Goal: Information Seeking & Learning: Learn about a topic

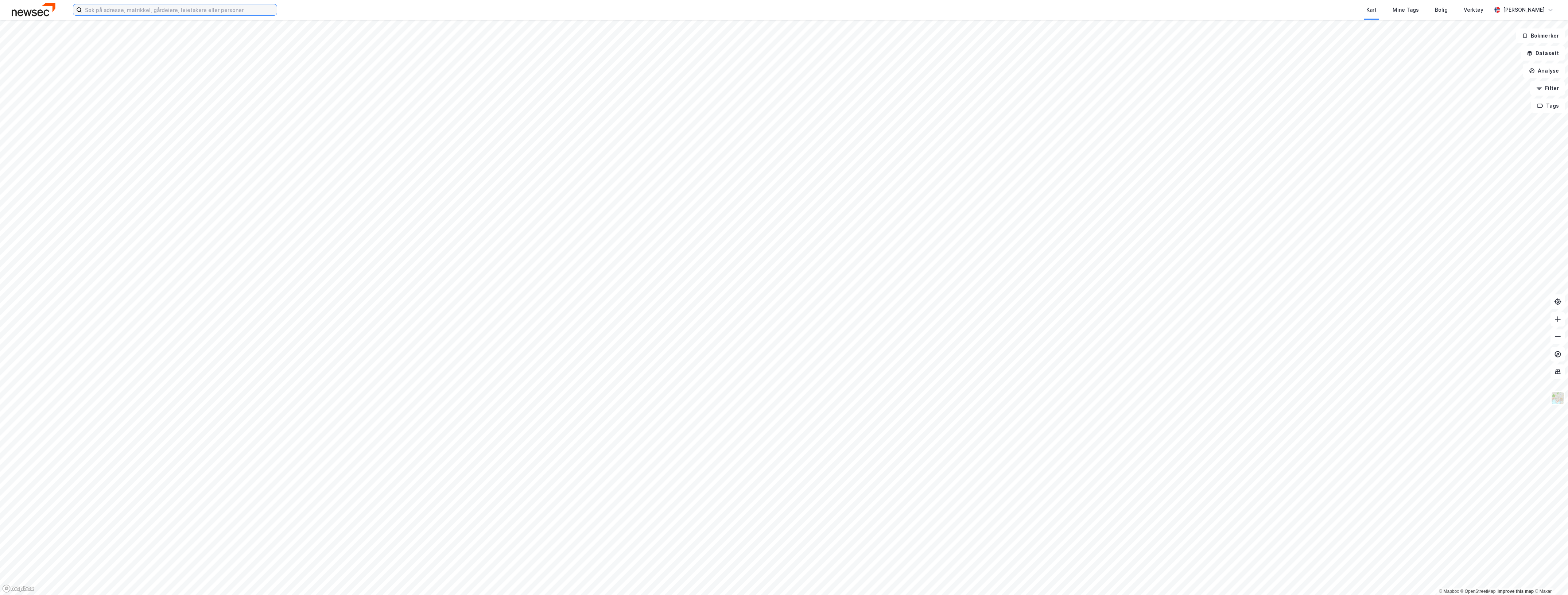
click at [138, 13] on input at bounding box center [180, 10] width 195 height 11
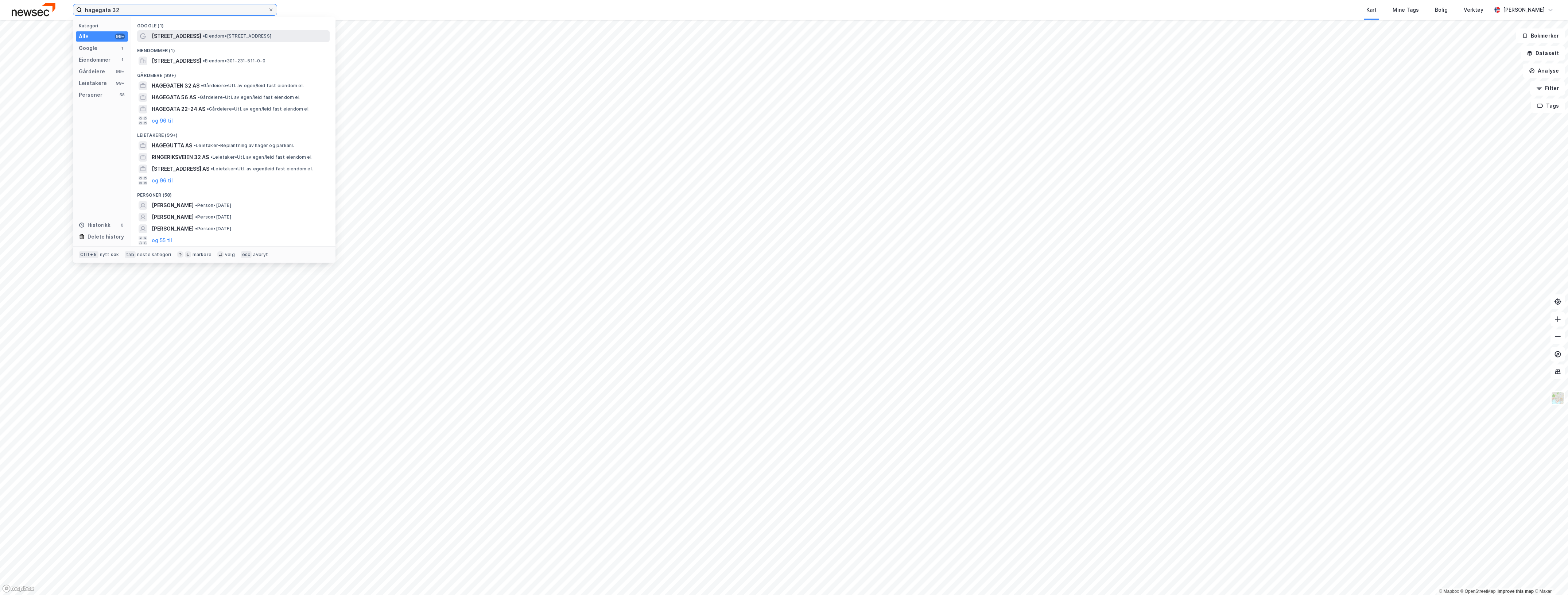
type input "hagegata 32"
click at [217, 37] on span "• Eiendom • [STREET_ADDRESS]" at bounding box center [237, 37] width 69 height 6
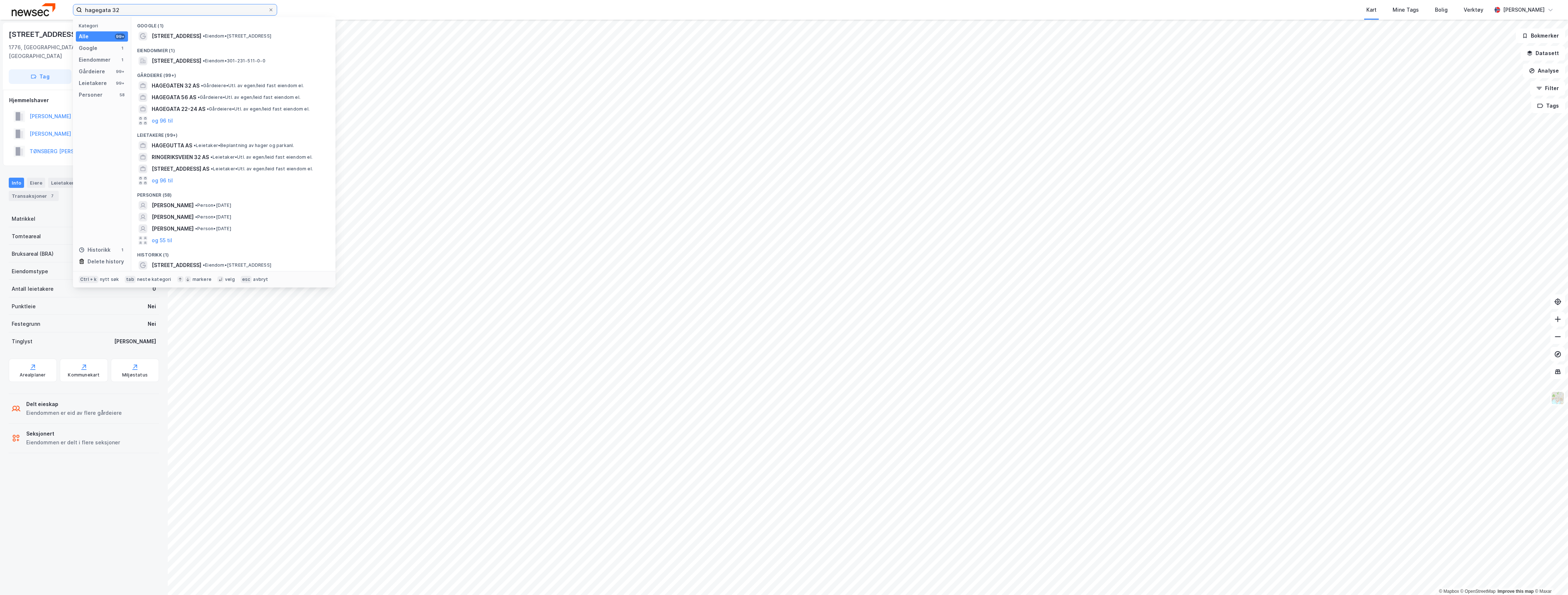
click at [132, 7] on input "hagegata 32" at bounding box center [175, 10] width 186 height 11
click at [203, 39] on span "• Eiendom • [STREET_ADDRESS]" at bounding box center [237, 37] width 69 height 6
click at [124, 11] on input "hagegata 32" at bounding box center [175, 10] width 186 height 11
click at [201, 59] on span "[STREET_ADDRESS]" at bounding box center [176, 61] width 49 height 9
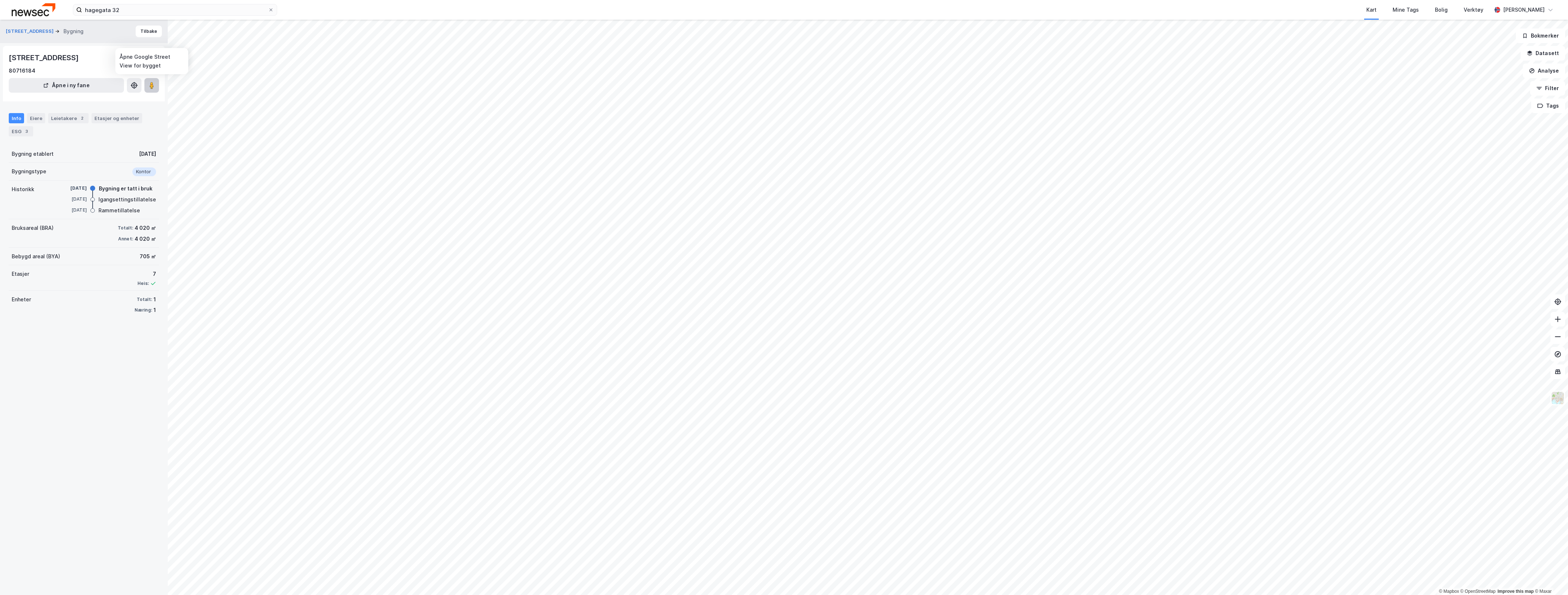
click at [148, 84] on icon at bounding box center [152, 85] width 7 height 7
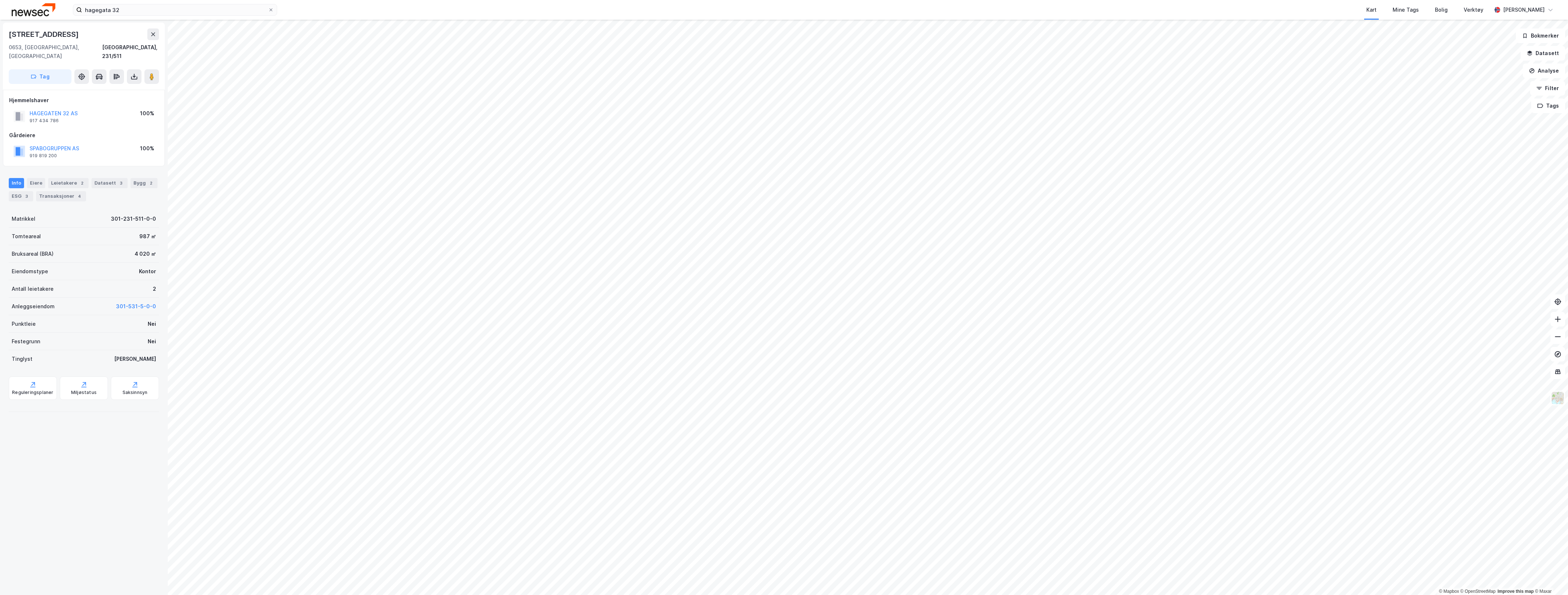
click at [527, 296] on div "© Mapbox © OpenStreetMap Improve this map © [STREET_ADDRESS][GEOGRAPHIC_DATA] T…" at bounding box center [784, 307] width 1568 height 576
click at [590, 259] on div "© Mapbox © OpenStreetMap Improve this map © [STREET_ADDRESS][GEOGRAPHIC_DATA] T…" at bounding box center [784, 307] width 1568 height 576
click at [150, 73] on image at bounding box center [152, 77] width 4 height 7
click at [0, 0] on button "HAGEGATEN 32 AS" at bounding box center [0, 0] width 0 height 0
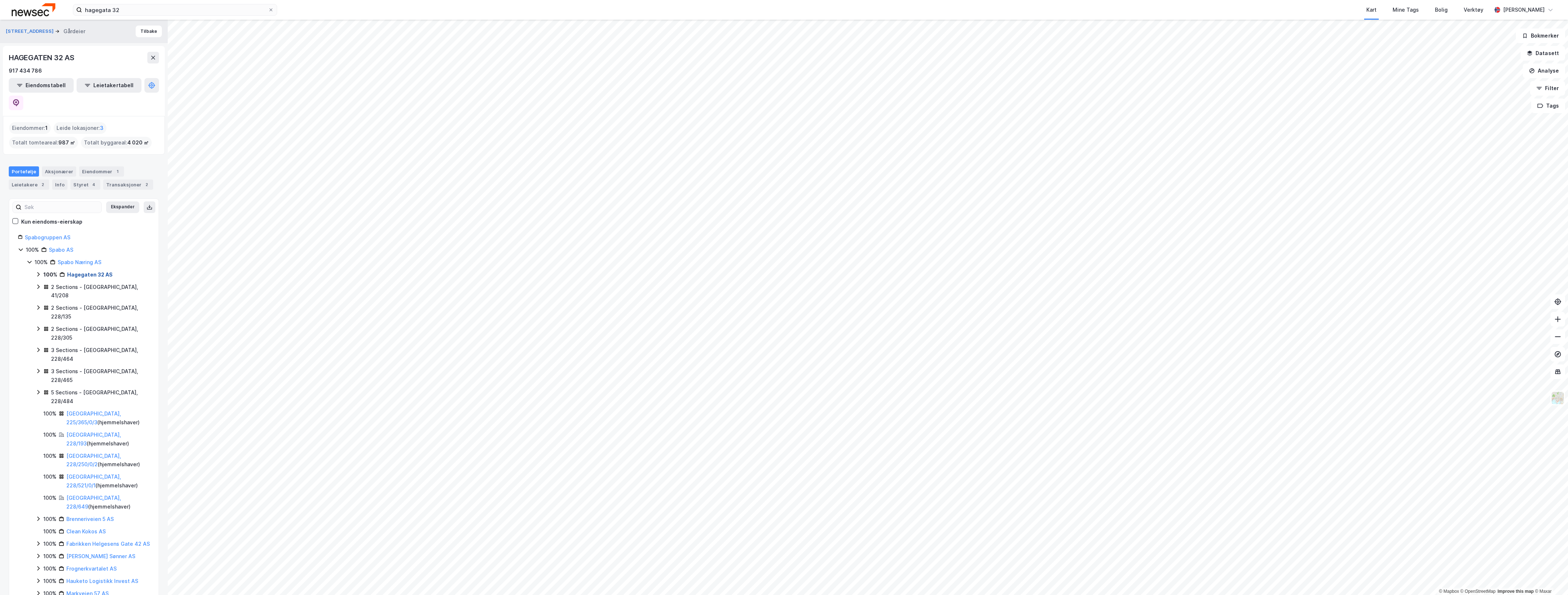
click at [98, 272] on link "Hagegaten 32 AS" at bounding box center [89, 275] width 46 height 6
click at [75, 272] on link "Hagegaten 32 AS" at bounding box center [89, 275] width 46 height 6
click at [23, 96] on button at bounding box center [16, 103] width 15 height 15
